Goal: Information Seeking & Learning: Learn about a topic

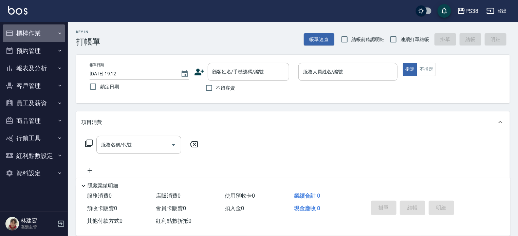
click at [38, 34] on button "櫃檯作業" at bounding box center [34, 33] width 62 height 18
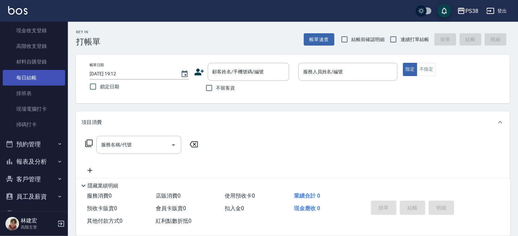
scroll to position [115, 0]
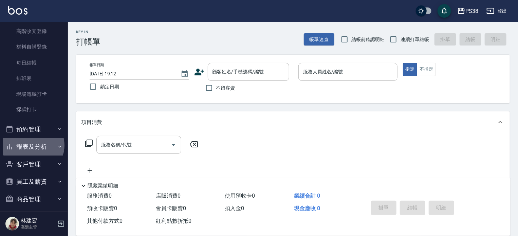
click at [33, 145] on button "報表及分析" at bounding box center [34, 147] width 62 height 18
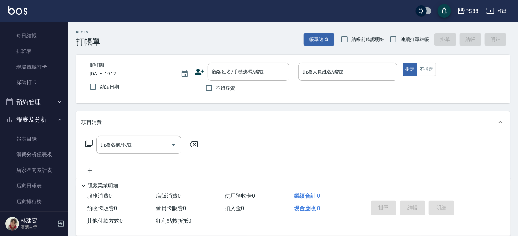
scroll to position [142, 0]
click at [40, 102] on button "預約管理" at bounding box center [34, 102] width 62 height 18
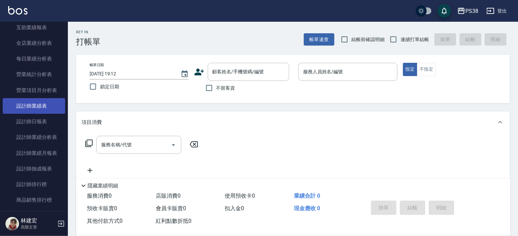
scroll to position [447, 0]
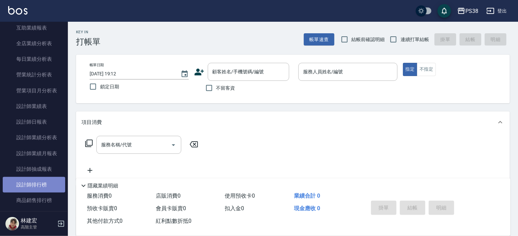
click at [46, 185] on link "設計師排行榜" at bounding box center [34, 185] width 62 height 16
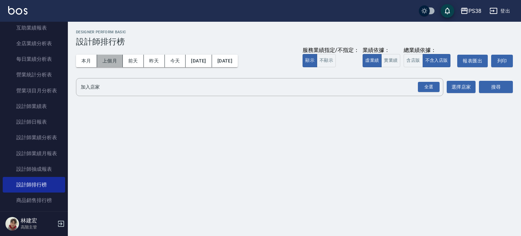
click at [111, 63] on button "上個月" at bounding box center [110, 61] width 26 height 13
click at [398, 61] on button "實業績" at bounding box center [390, 60] width 19 height 13
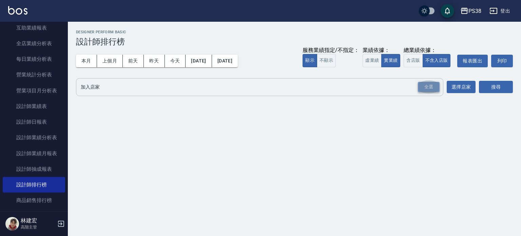
click at [434, 89] on div "全選" at bounding box center [429, 87] width 22 height 11
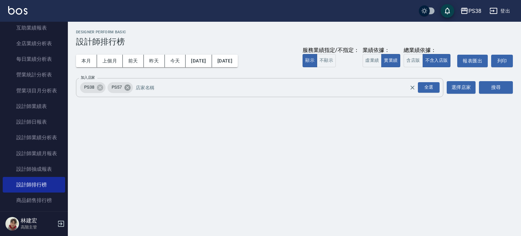
click at [128, 89] on icon at bounding box center [127, 87] width 6 height 6
click at [500, 91] on button "搜尋" at bounding box center [496, 87] width 34 height 13
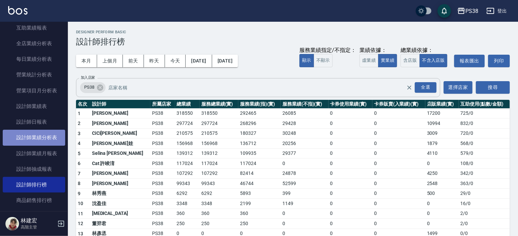
click at [39, 135] on link "設計師業績分析表" at bounding box center [34, 138] width 62 height 16
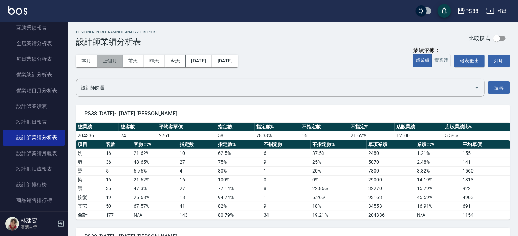
click at [110, 63] on button "上個月" at bounding box center [110, 61] width 26 height 13
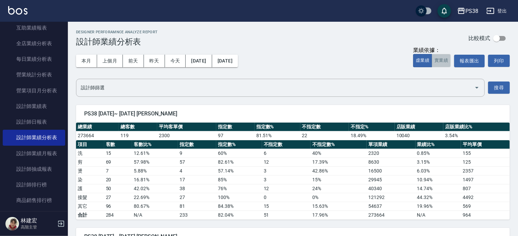
click at [444, 59] on button "實業績" at bounding box center [441, 60] width 19 height 13
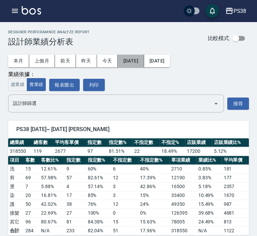
click at [136, 62] on button "[DATE]" at bounding box center [131, 61] width 26 height 13
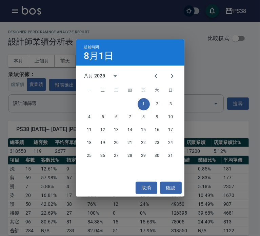
click at [95, 74] on div "八月 2025" at bounding box center [94, 75] width 21 height 7
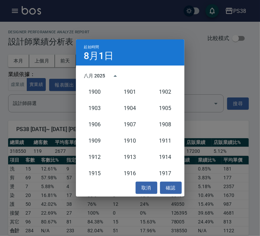
scroll to position [628, 0]
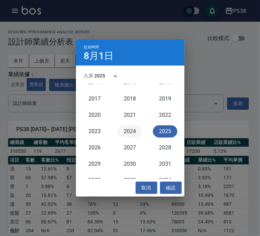
click at [130, 129] on button "2024" at bounding box center [130, 131] width 24 height 12
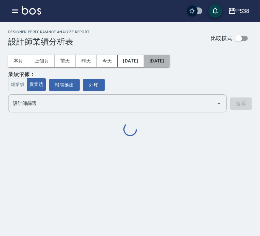
click at [169, 59] on button "[DATE]" at bounding box center [157, 61] width 26 height 13
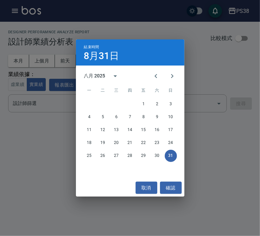
click at [97, 77] on div "八月 2025" at bounding box center [94, 75] width 21 height 7
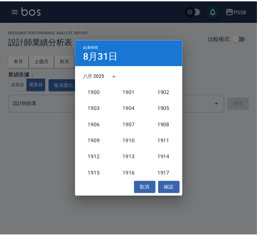
scroll to position [628, 0]
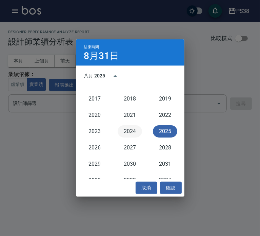
click at [127, 132] on button "2024" at bounding box center [130, 131] width 24 height 12
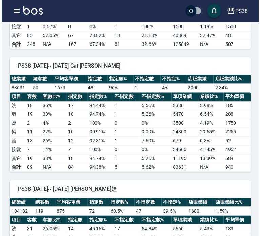
scroll to position [782, 0]
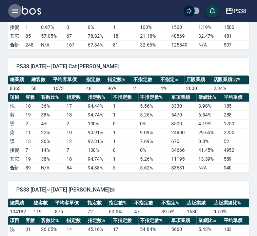
click at [13, 12] on icon "button" at bounding box center [15, 11] width 6 height 4
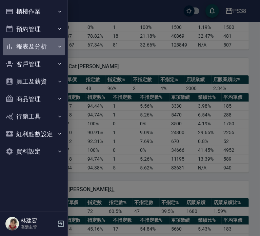
click at [36, 49] on button "報表及分析" at bounding box center [34, 47] width 62 height 18
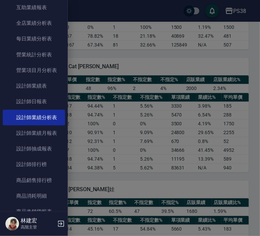
scroll to position [199, 0]
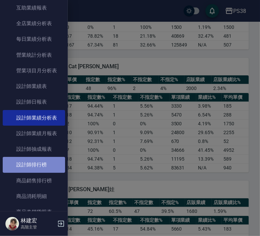
click at [42, 164] on link "設計師排行榜" at bounding box center [34, 165] width 62 height 16
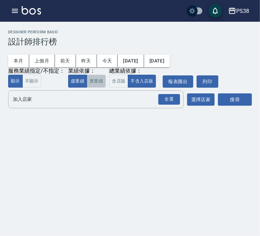
click at [92, 82] on button "實業績" at bounding box center [96, 81] width 19 height 13
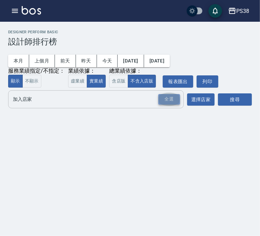
click at [172, 100] on div "全選" at bounding box center [169, 99] width 22 height 11
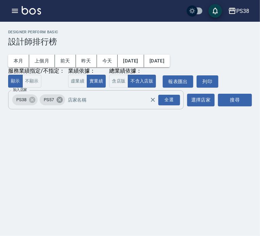
click at [60, 100] on icon at bounding box center [59, 100] width 6 height 6
click at [49, 61] on button "上個月" at bounding box center [42, 61] width 26 height 13
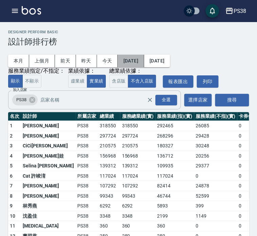
click at [138, 66] on button "[DATE]" at bounding box center [131, 61] width 26 height 13
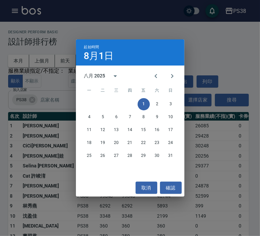
click at [102, 74] on div "八月 2025" at bounding box center [94, 75] width 21 height 7
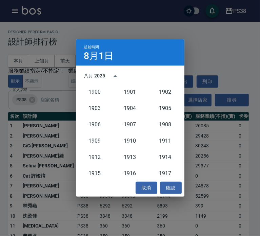
scroll to position [628, 0]
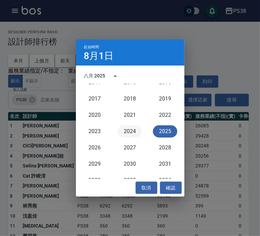
click at [128, 130] on button "2024" at bounding box center [130, 131] width 24 height 12
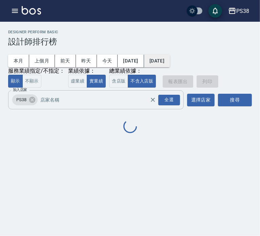
click at [170, 60] on button "[DATE]" at bounding box center [157, 61] width 26 height 13
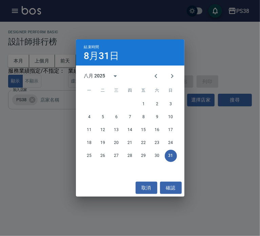
click at [100, 74] on div "八月 2025" at bounding box center [94, 75] width 21 height 7
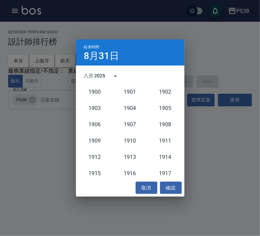
scroll to position [628, 0]
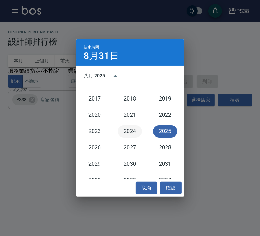
click at [126, 128] on button "2024" at bounding box center [130, 131] width 24 height 12
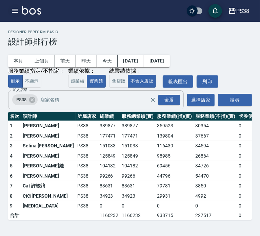
click at [15, 12] on icon "button" at bounding box center [15, 11] width 6 height 4
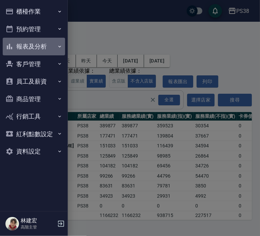
click at [40, 40] on button "報表及分析" at bounding box center [34, 47] width 62 height 18
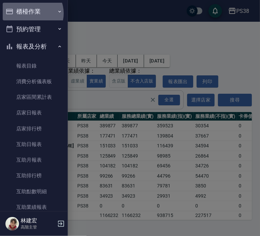
click at [30, 13] on button "櫃檯作業" at bounding box center [34, 12] width 62 height 18
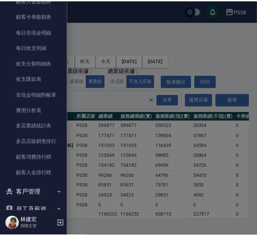
scroll to position [735, 0]
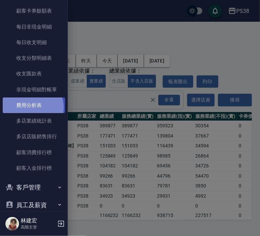
click at [32, 107] on link "費用分析表" at bounding box center [34, 105] width 62 height 16
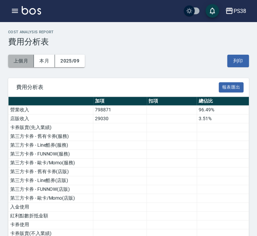
click at [20, 62] on button "上個月" at bounding box center [21, 61] width 26 height 13
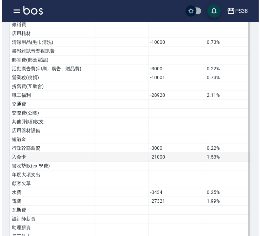
scroll to position [411, 0]
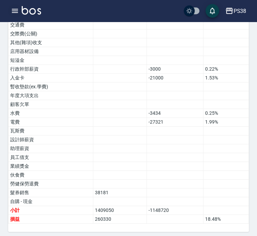
click at [16, 8] on icon "button" at bounding box center [15, 11] width 8 height 8
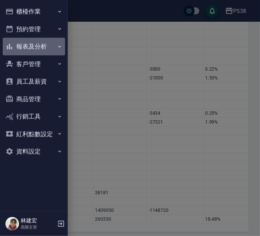
click at [42, 44] on button "報表及分析" at bounding box center [34, 47] width 62 height 18
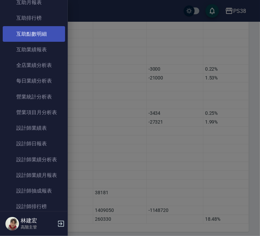
scroll to position [161, 0]
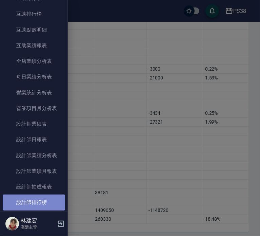
click at [47, 198] on link "設計師排行榜" at bounding box center [34, 202] width 62 height 16
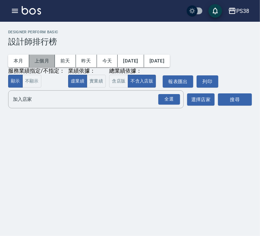
click at [37, 58] on button "上個月" at bounding box center [42, 61] width 26 height 13
click at [95, 80] on button "實業績" at bounding box center [96, 81] width 19 height 13
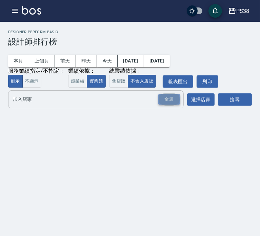
click at [176, 100] on div "全選" at bounding box center [169, 99] width 22 height 11
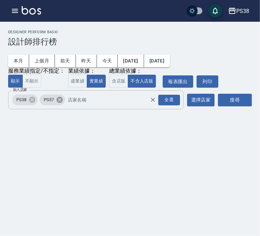
click at [58, 101] on icon at bounding box center [59, 100] width 6 height 6
click at [233, 102] on button "搜尋" at bounding box center [235, 100] width 34 height 13
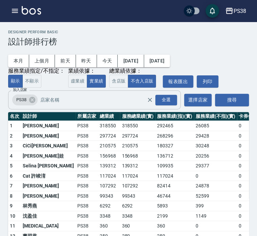
scroll to position [46, 0]
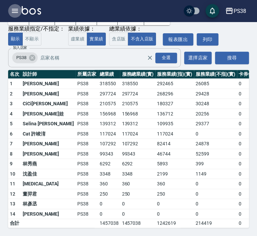
click at [15, 9] on icon "button" at bounding box center [15, 11] width 6 height 4
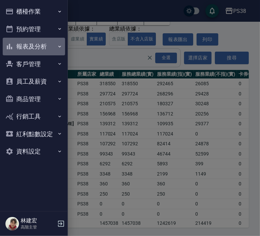
click at [41, 48] on button "報表及分析" at bounding box center [34, 47] width 62 height 18
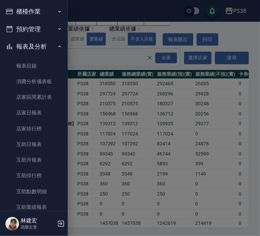
click at [232, 37] on div at bounding box center [130, 118] width 260 height 236
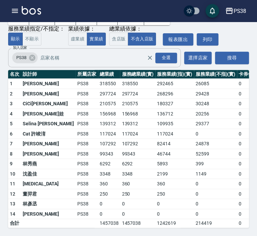
scroll to position [0, 0]
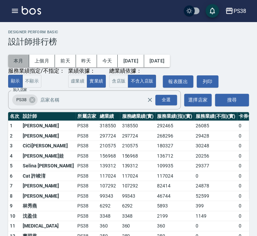
click at [24, 60] on button "本月" at bounding box center [18, 61] width 21 height 13
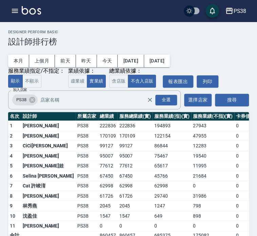
scroll to position [17, 0]
